Goal: Task Accomplishment & Management: Use online tool/utility

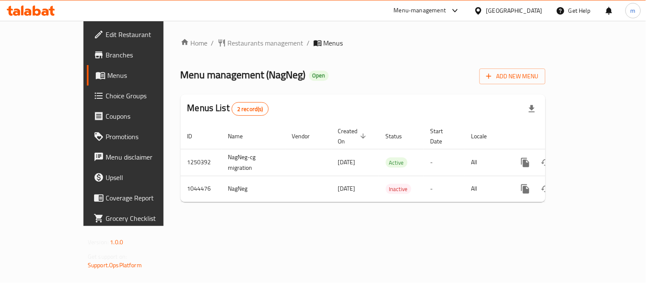
click at [106, 98] on span "Choice Groups" at bounding box center [145, 96] width 79 height 10
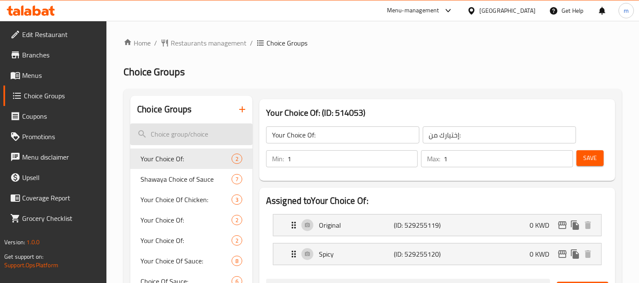
click at [178, 132] on input "search" at bounding box center [191, 134] width 122 height 22
paste input "Add-on Drinks"
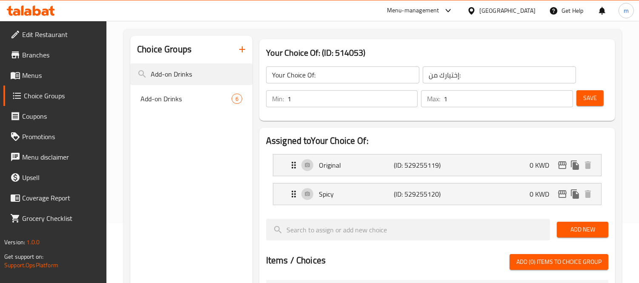
scroll to position [79, 0]
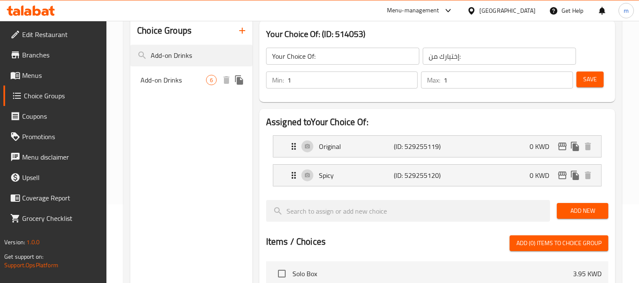
type input "Add-on Drinks"
click at [182, 84] on span "Add-on Drinks" at bounding box center [174, 80] width 66 height 10
type input "Add-on Drinks"
type input "مشروبات إضافية"
type input "0"
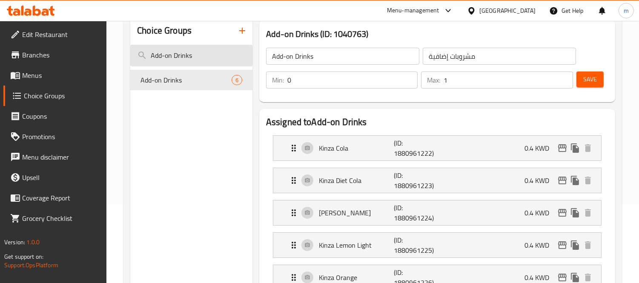
click at [207, 57] on input "Add-on Drinks" at bounding box center [191, 56] width 122 height 22
paste input "Chicken Add-on Side"
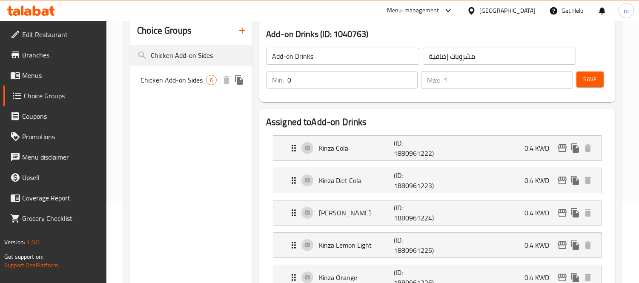
type input "Chicken Add-on Sides"
click at [214, 70] on div "Chicken Add-on Sides 6" at bounding box center [191, 80] width 122 height 20
type input "Chicken Add-on Sides"
type input "إضافات جانبية للدجاج"
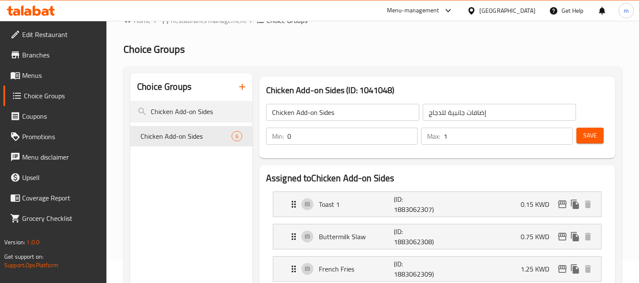
scroll to position [0, 0]
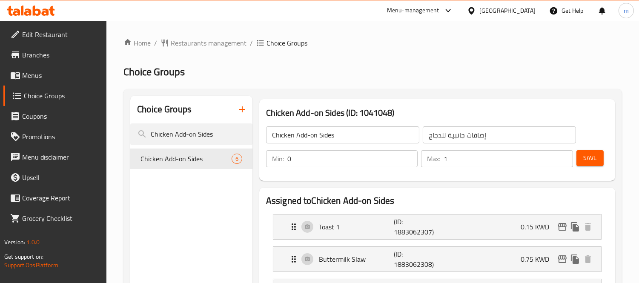
click at [63, 55] on span "Branches" at bounding box center [61, 55] width 78 height 10
